Goal: Information Seeking & Learning: Check status

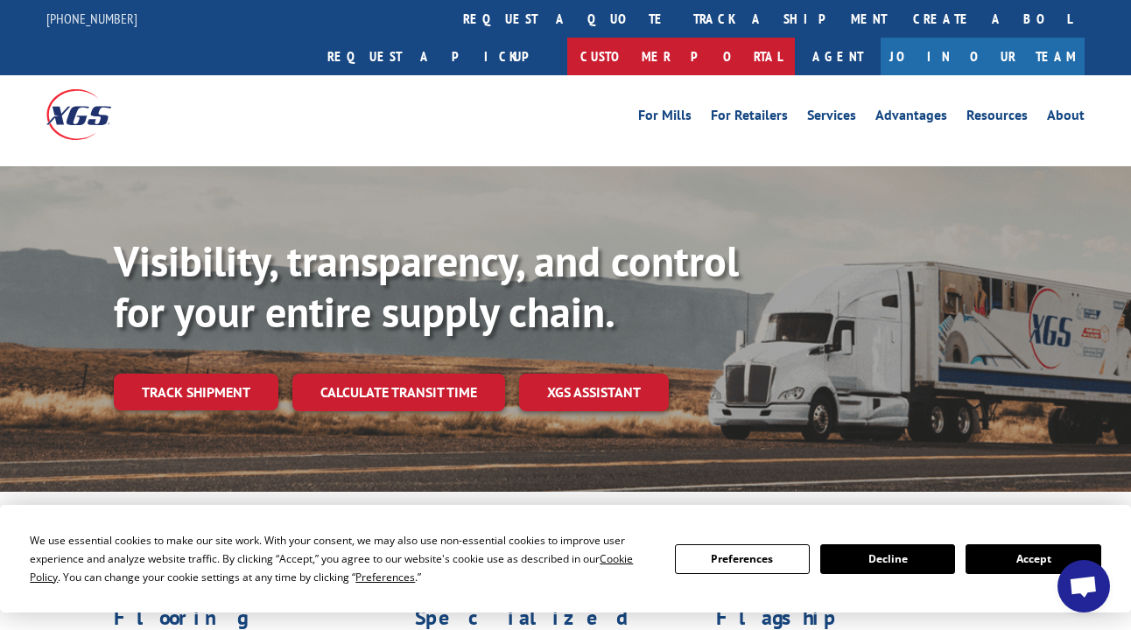
scroll to position [1458, 0]
click at [795, 38] on link "Customer Portal" at bounding box center [681, 57] width 228 height 38
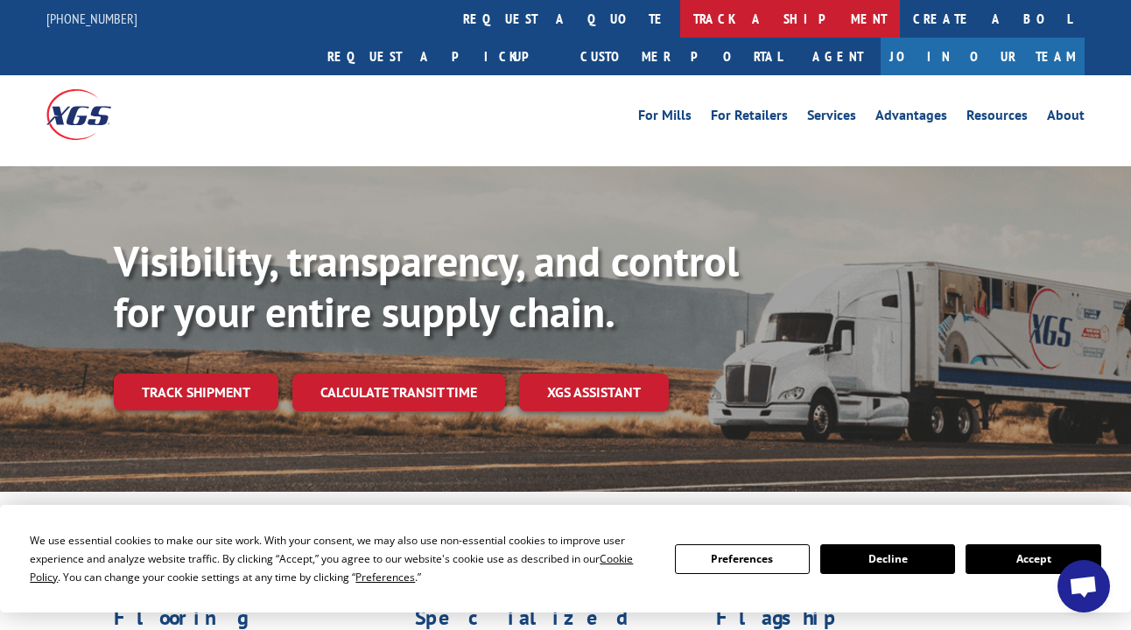
click at [680, 25] on link "track a shipment" at bounding box center [790, 19] width 220 height 38
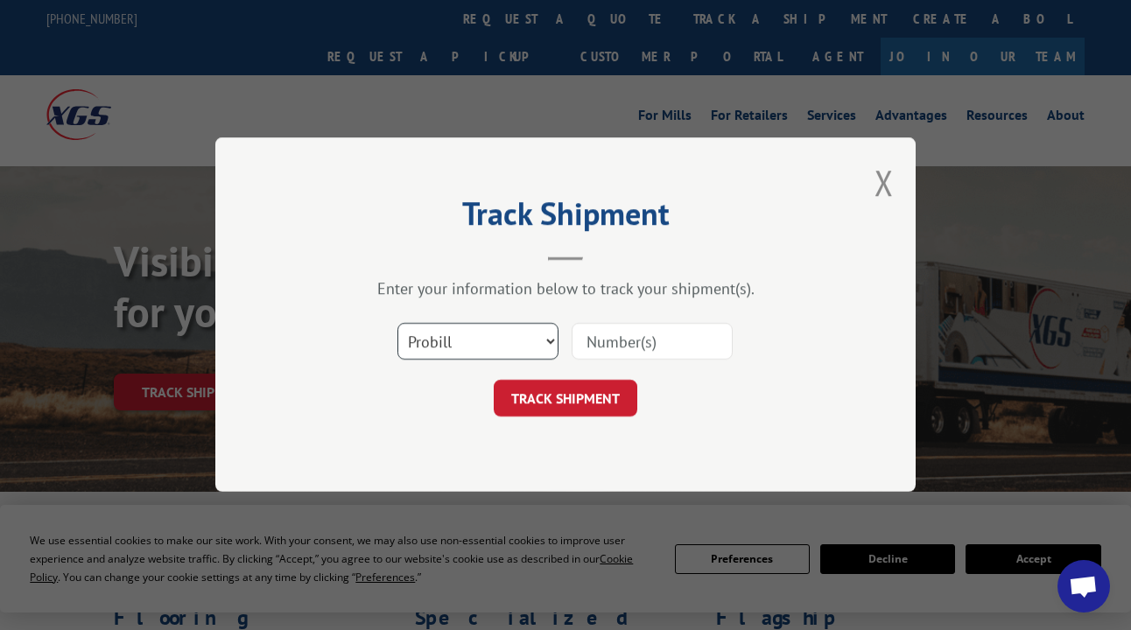
click at [467, 333] on select "Select category... Probill BOL PO" at bounding box center [478, 342] width 161 height 37
select select "bol"
click at [398, 324] on select "Select category... Probill BOL PO" at bounding box center [478, 342] width 161 height 37
click at [595, 354] on input at bounding box center [652, 342] width 161 height 37
paste input "100228"
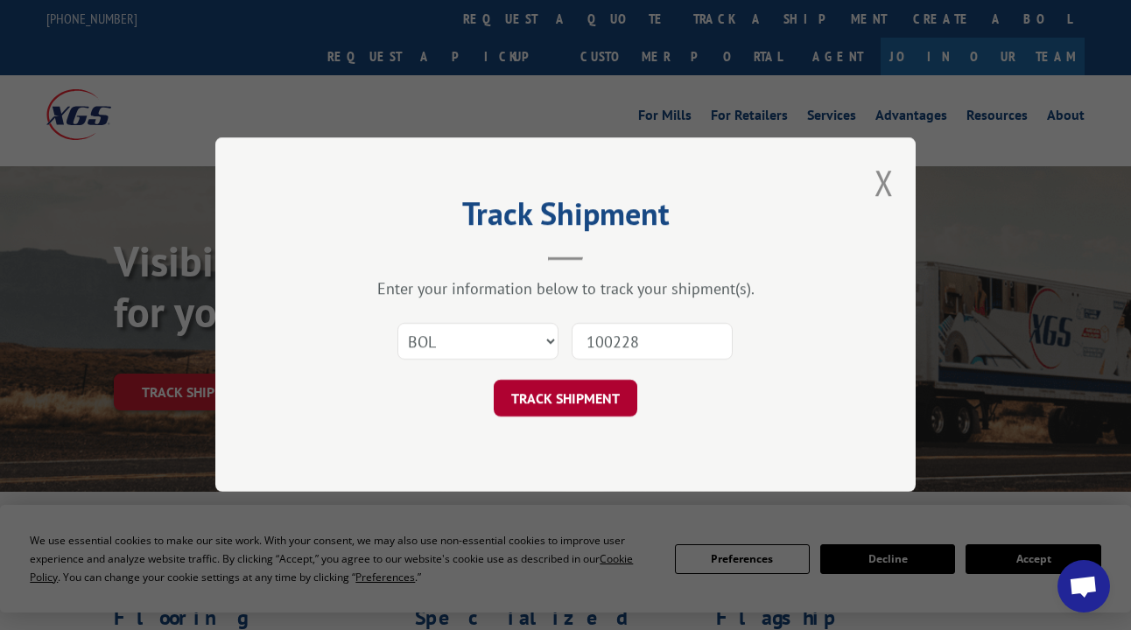
type input "100228"
click at [626, 402] on button "TRACK SHIPMENT" at bounding box center [566, 399] width 144 height 37
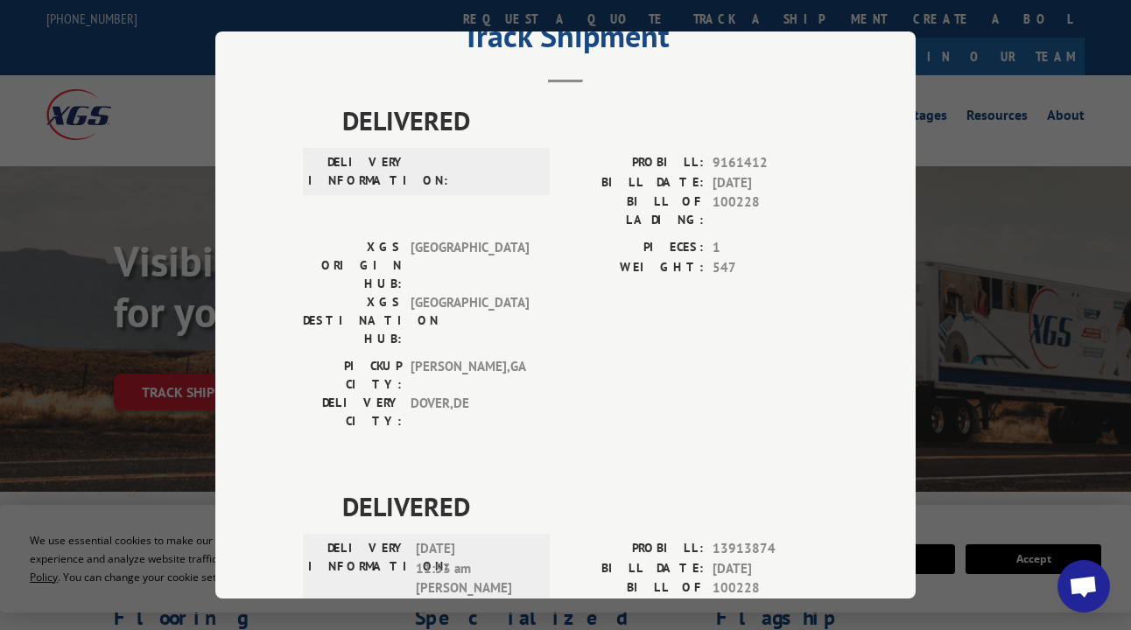
scroll to position [0, 0]
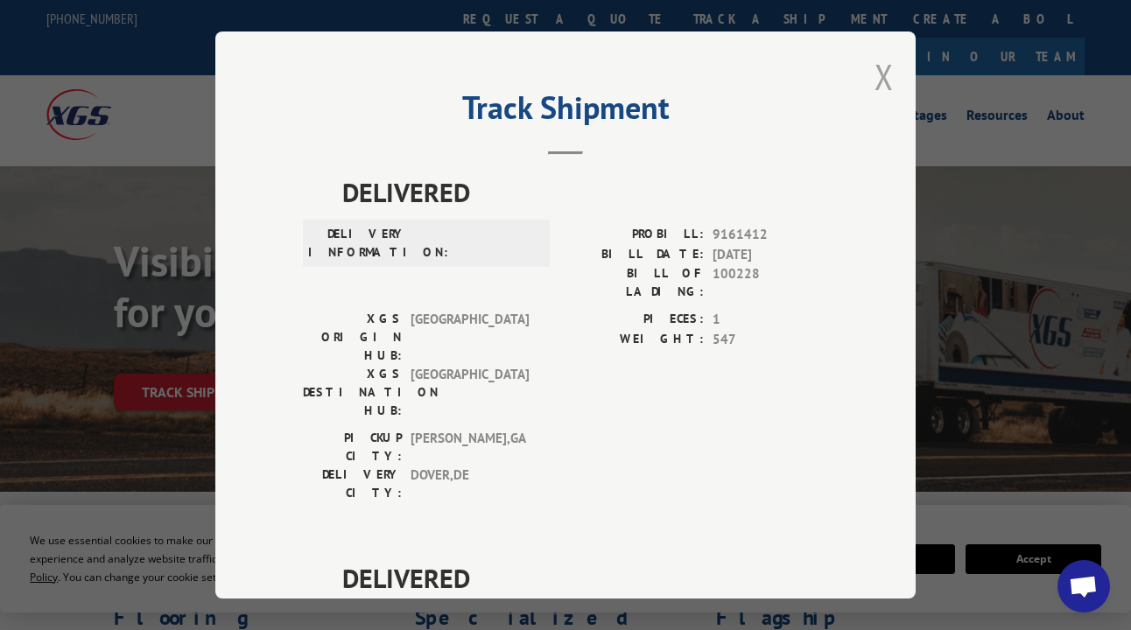
click at [875, 72] on button "Close modal" at bounding box center [884, 76] width 19 height 46
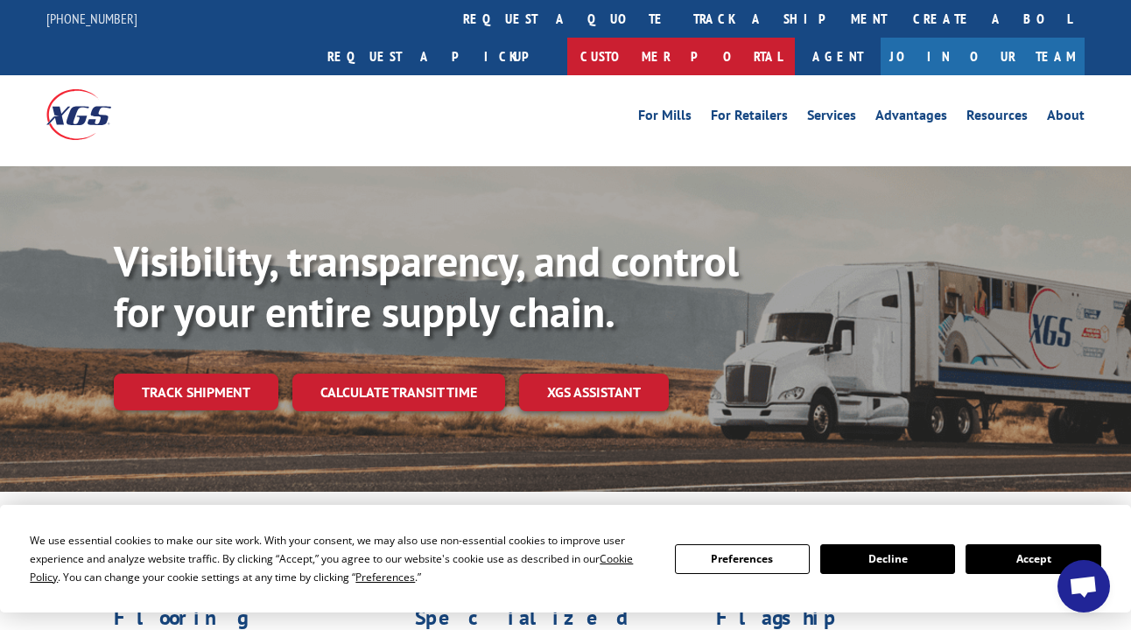
click at [795, 38] on link "Customer Portal" at bounding box center [681, 57] width 228 height 38
